Goal: Task Accomplishment & Management: Complete application form

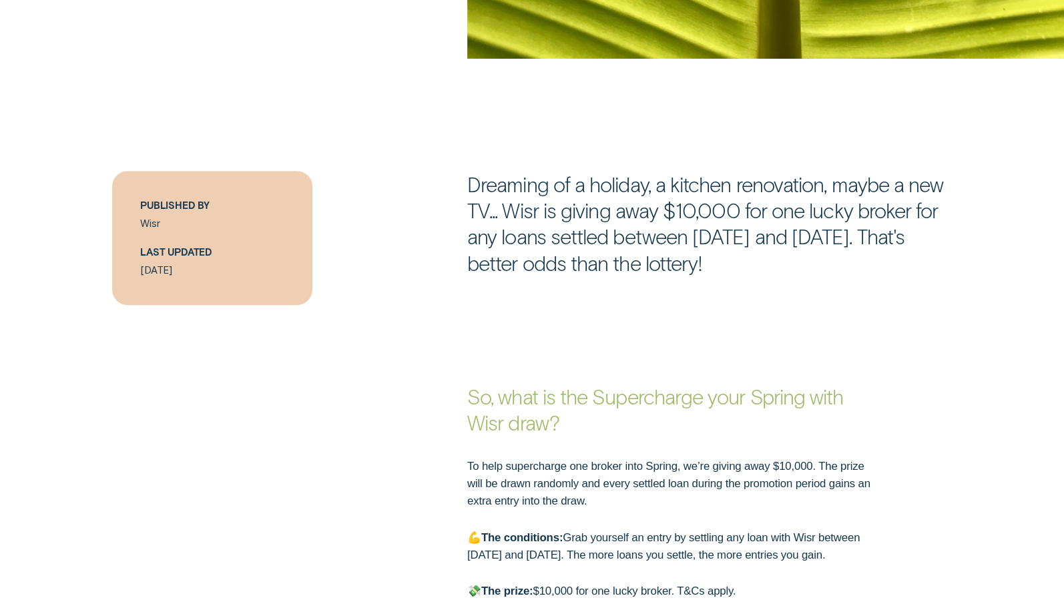
scroll to position [915, 0]
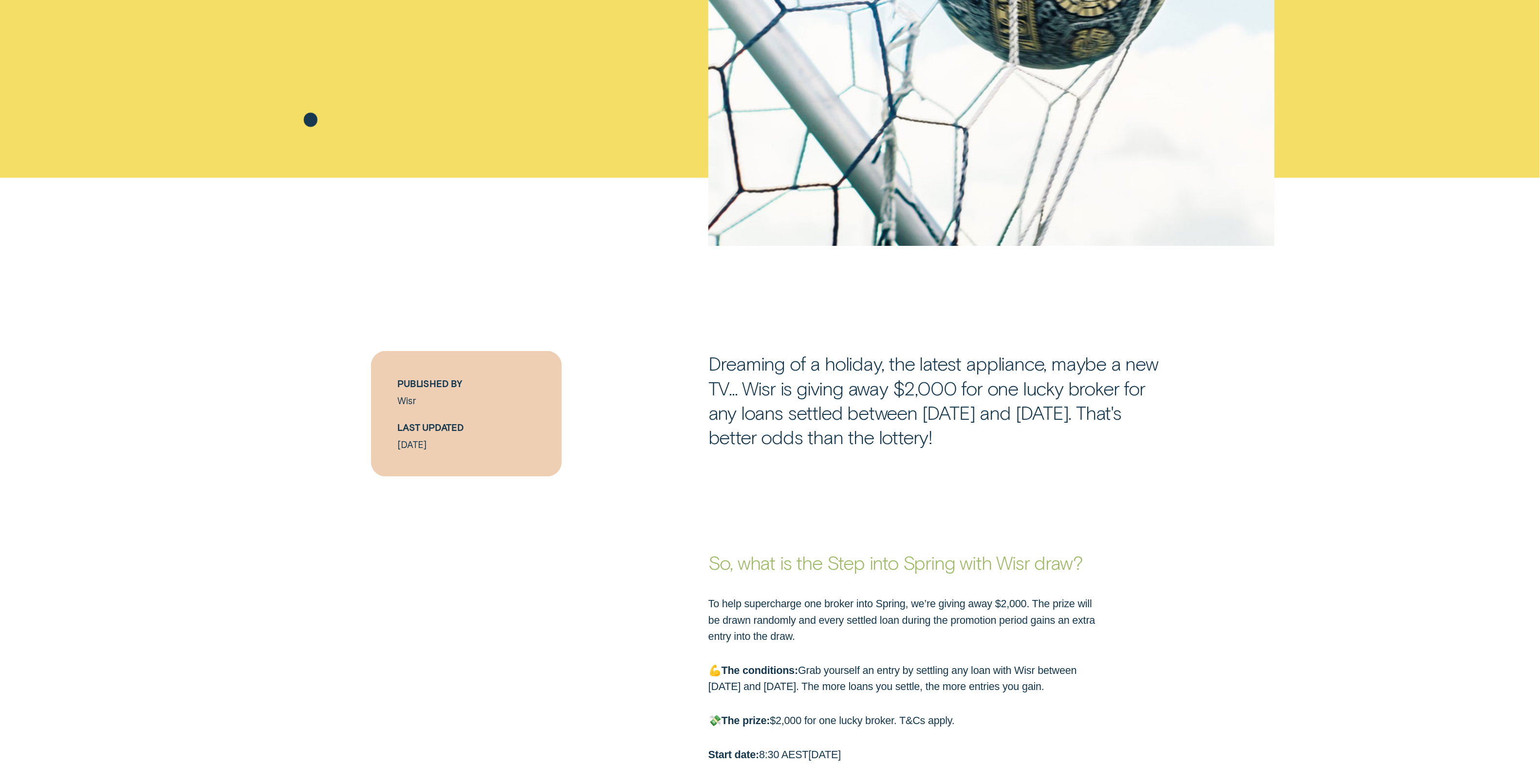
scroll to position [458, 0]
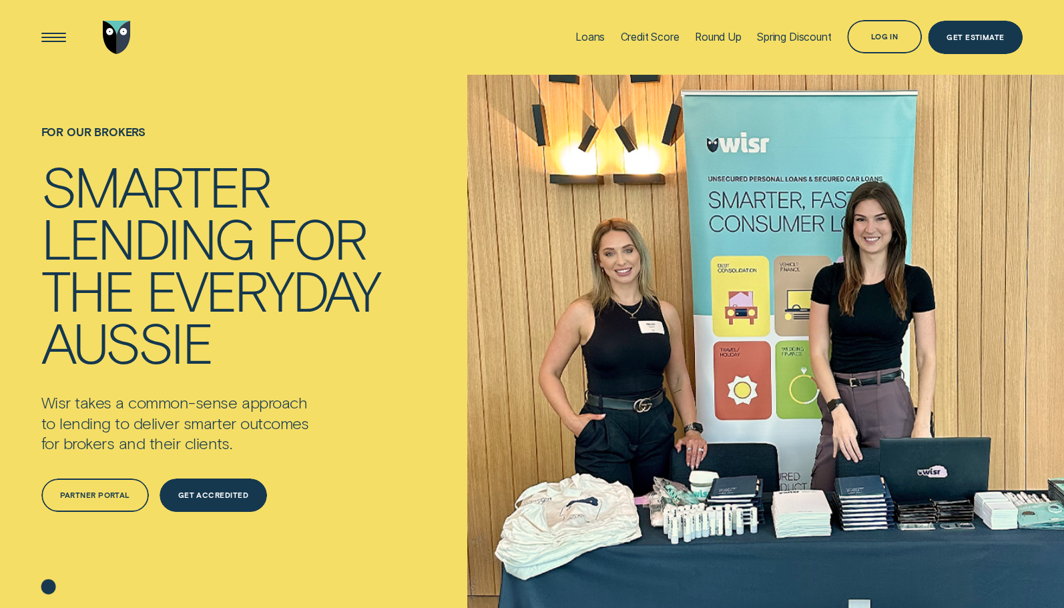
scroll to position [71, 0]
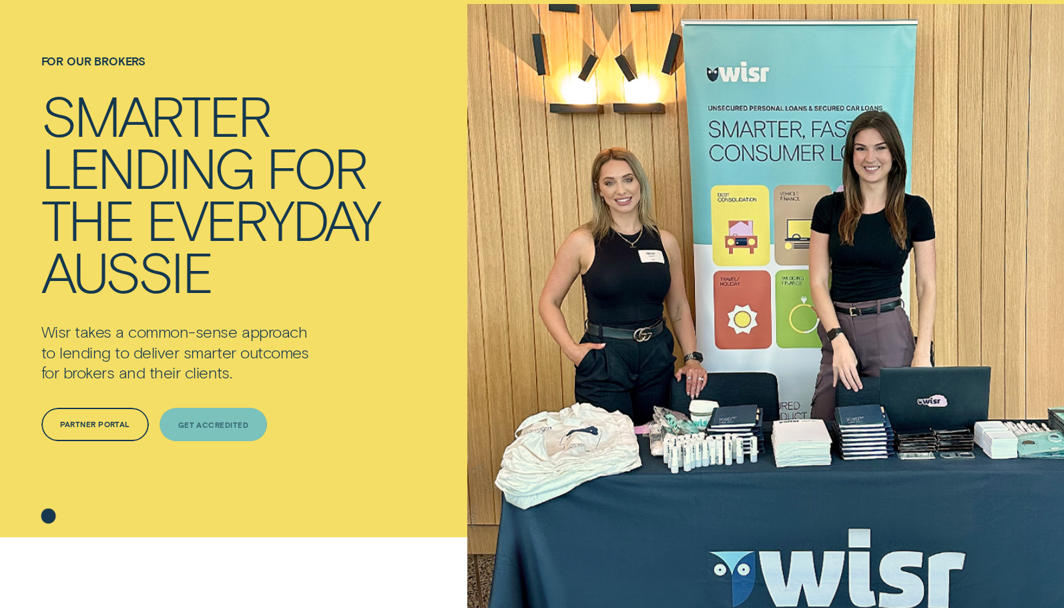
click at [226, 416] on div "Get Accredited" at bounding box center [213, 424] width 107 height 33
